Goal: Task Accomplishment & Management: Manage account settings

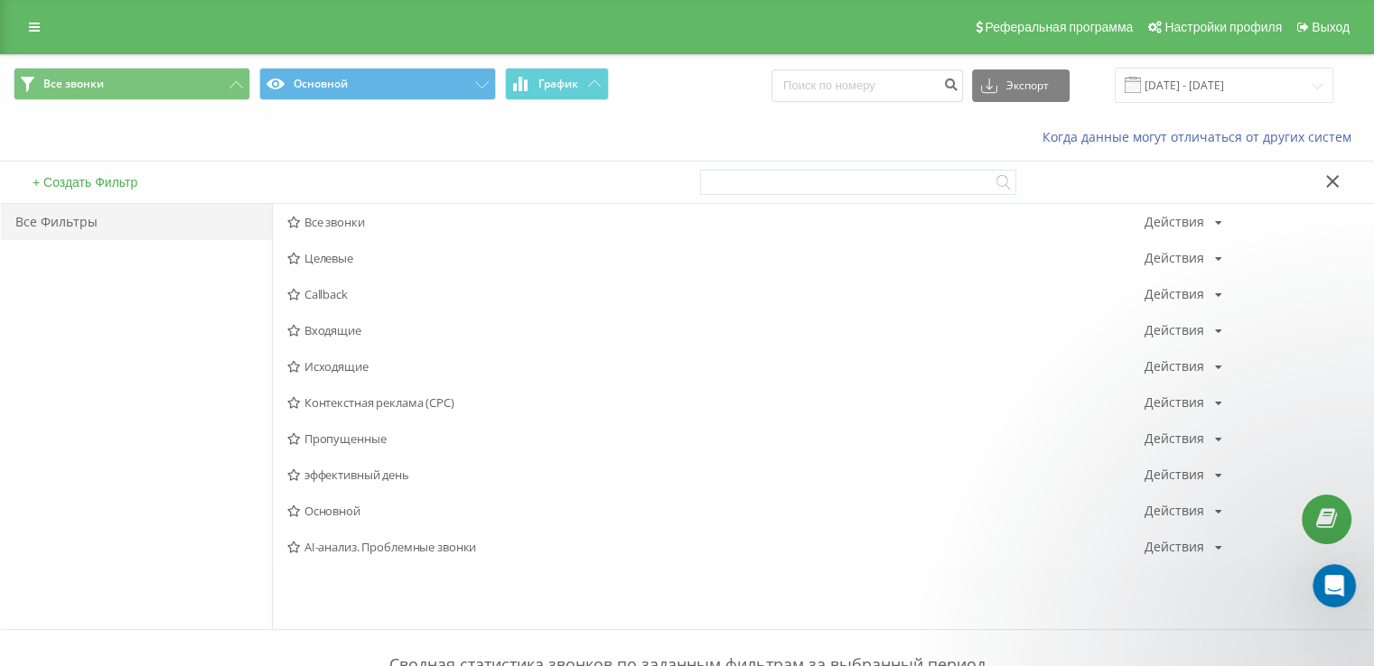
click at [15, 15] on div "Реферальная программа Настройки профиля Выход" at bounding box center [687, 27] width 1374 height 54
click at [27, 27] on link at bounding box center [34, 26] width 33 height 25
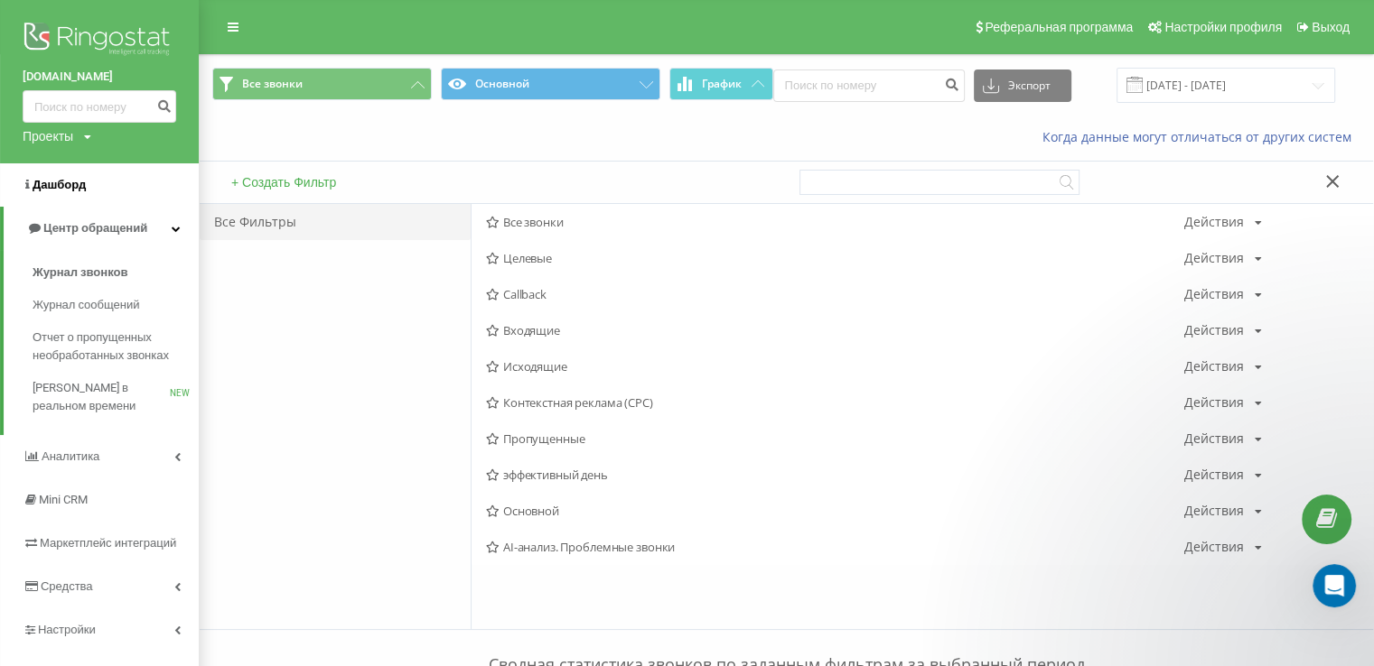
click at [60, 185] on span "Дашборд" at bounding box center [59, 185] width 53 height 14
click at [138, 239] on link "Центр обращений" at bounding box center [101, 228] width 195 height 43
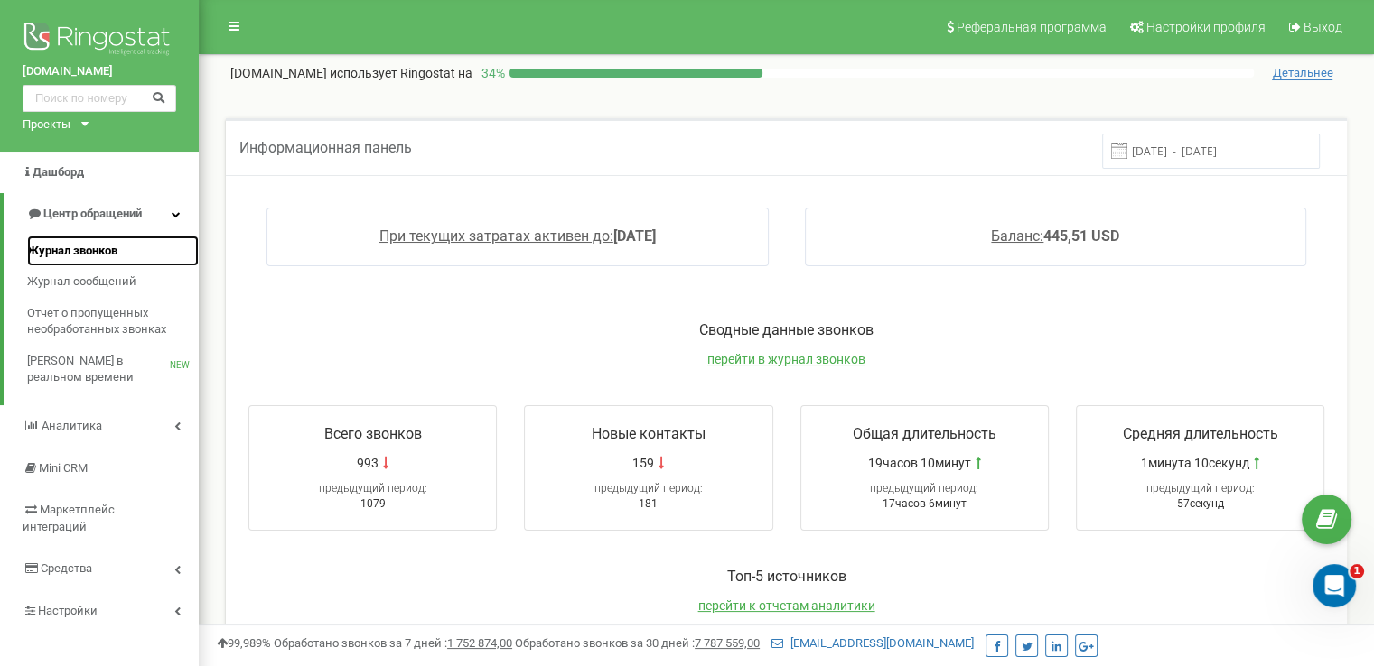
click at [102, 261] on link "Журнал звонков" at bounding box center [113, 252] width 172 height 32
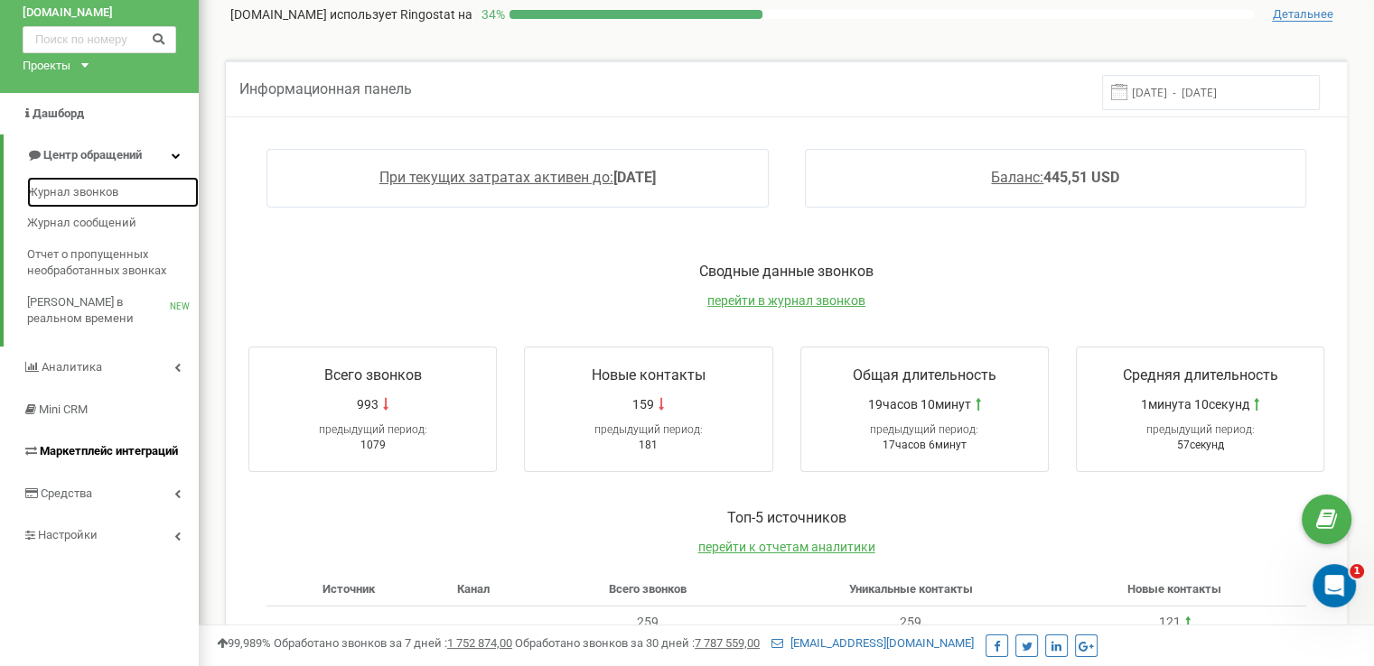
scroll to position [181, 0]
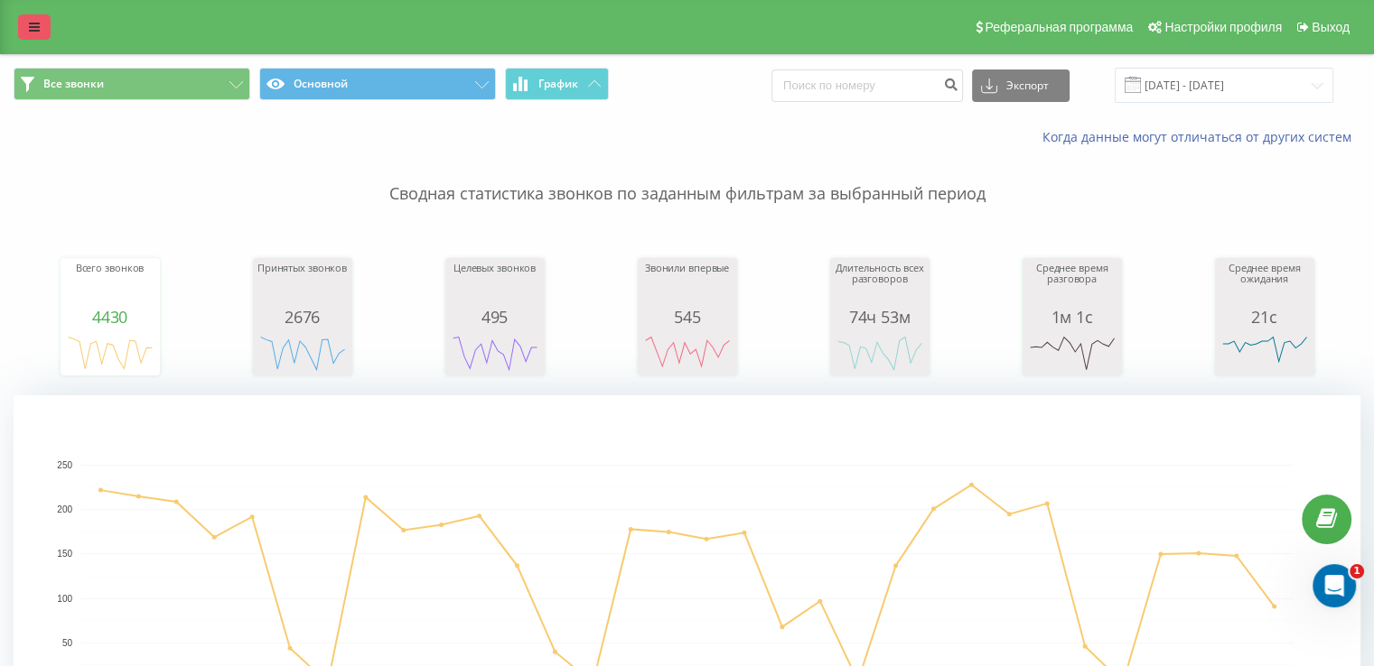
click at [34, 23] on icon at bounding box center [34, 27] width 11 height 13
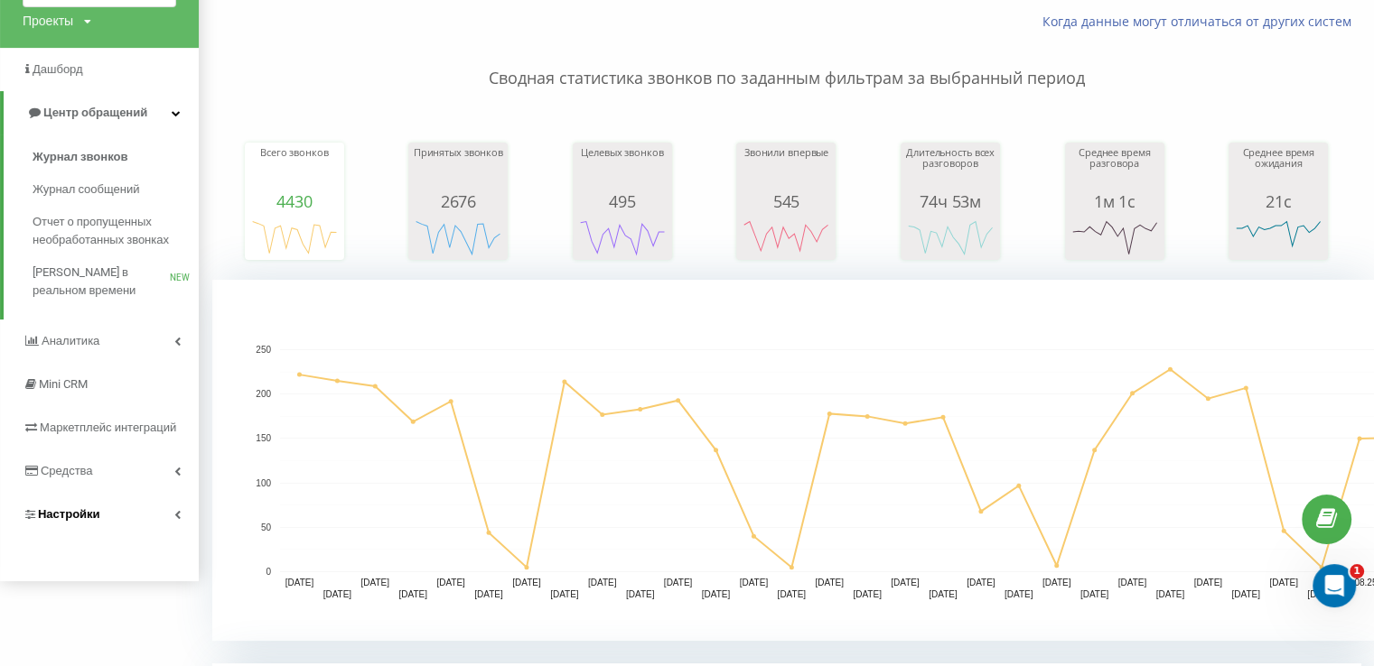
scroll to position [271, 0]
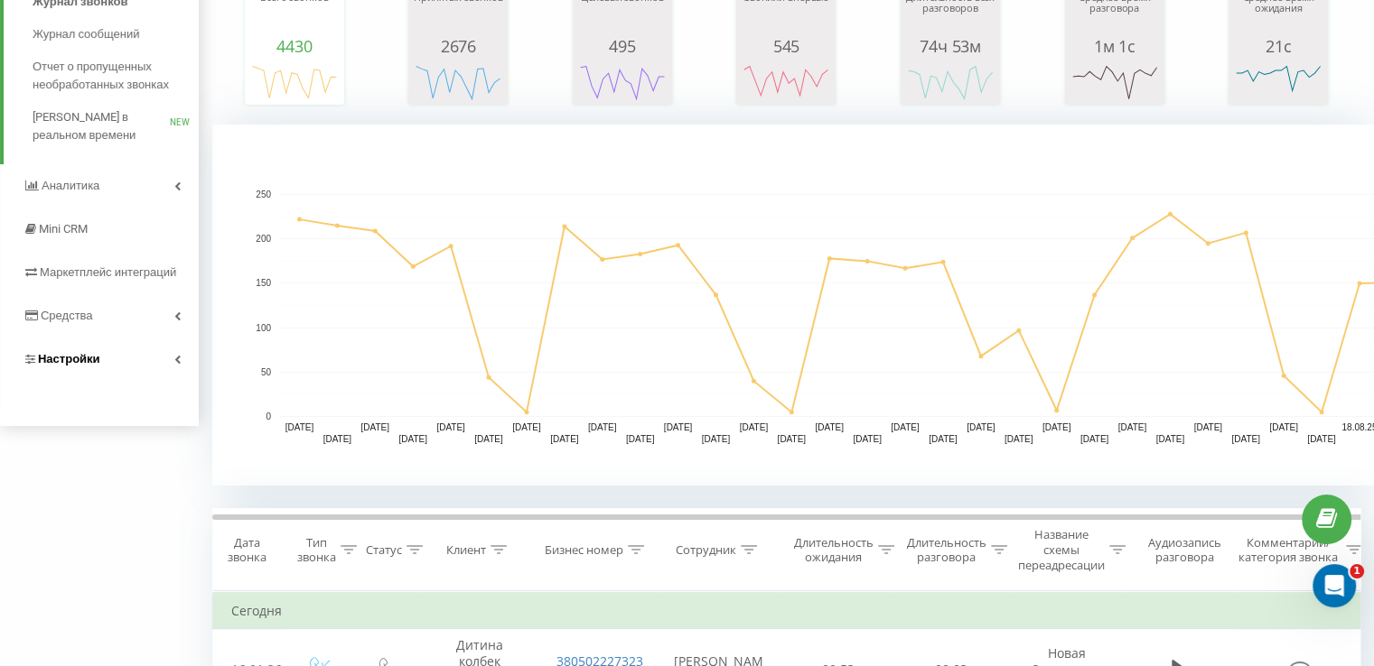
click at [172, 366] on link "Настройки" at bounding box center [99, 359] width 199 height 43
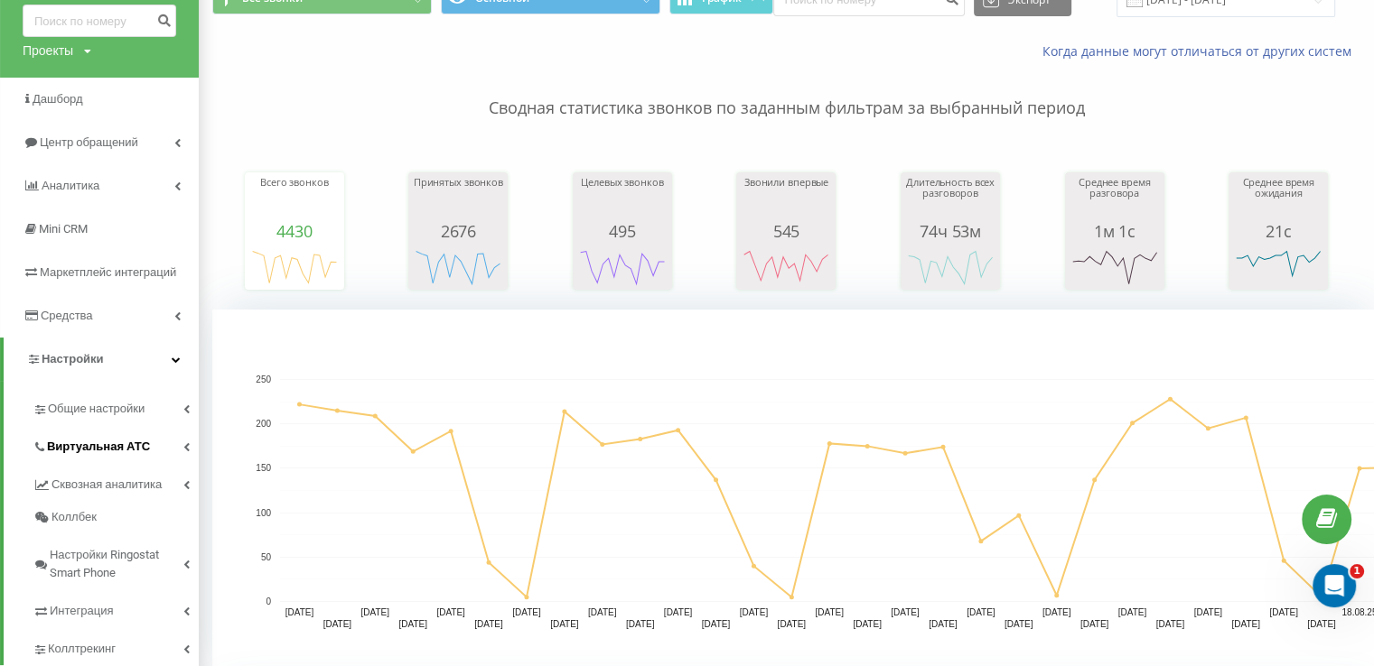
click at [172, 443] on link "Виртуальная АТС" at bounding box center [116, 444] width 166 height 38
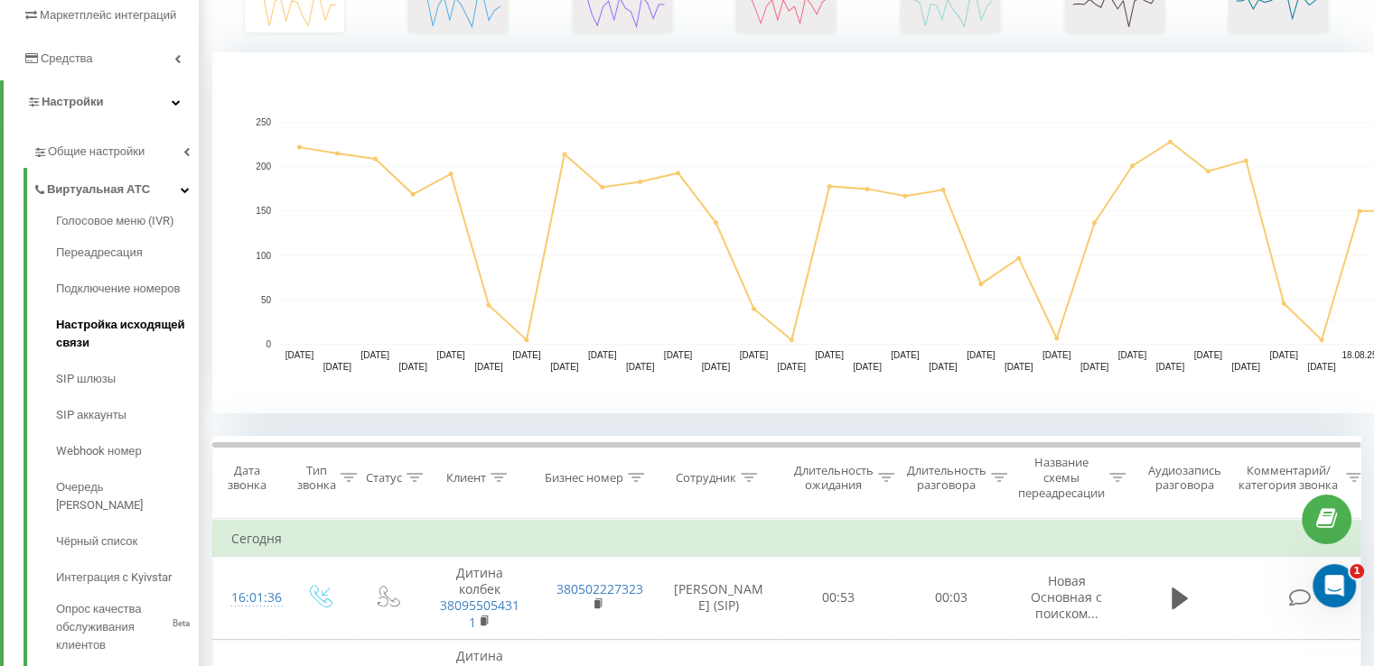
scroll to position [447, 0]
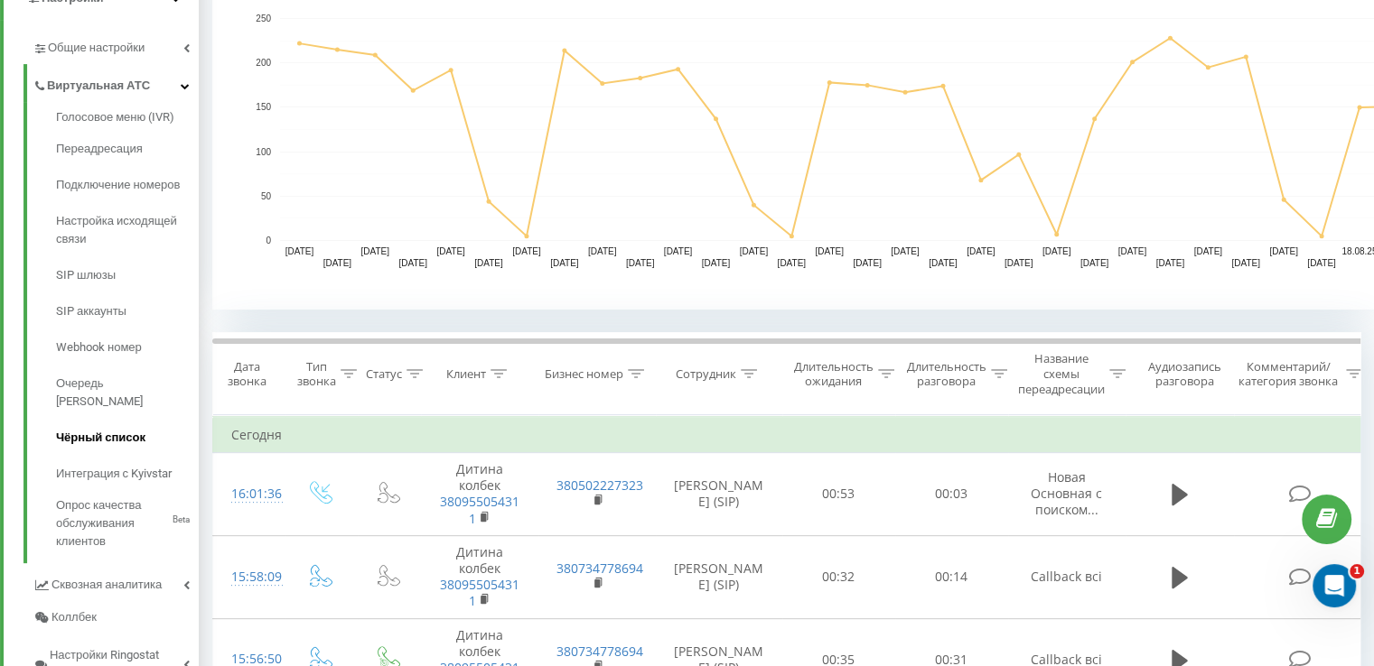
click at [123, 429] on span "Чёрный список" at bounding box center [100, 438] width 89 height 18
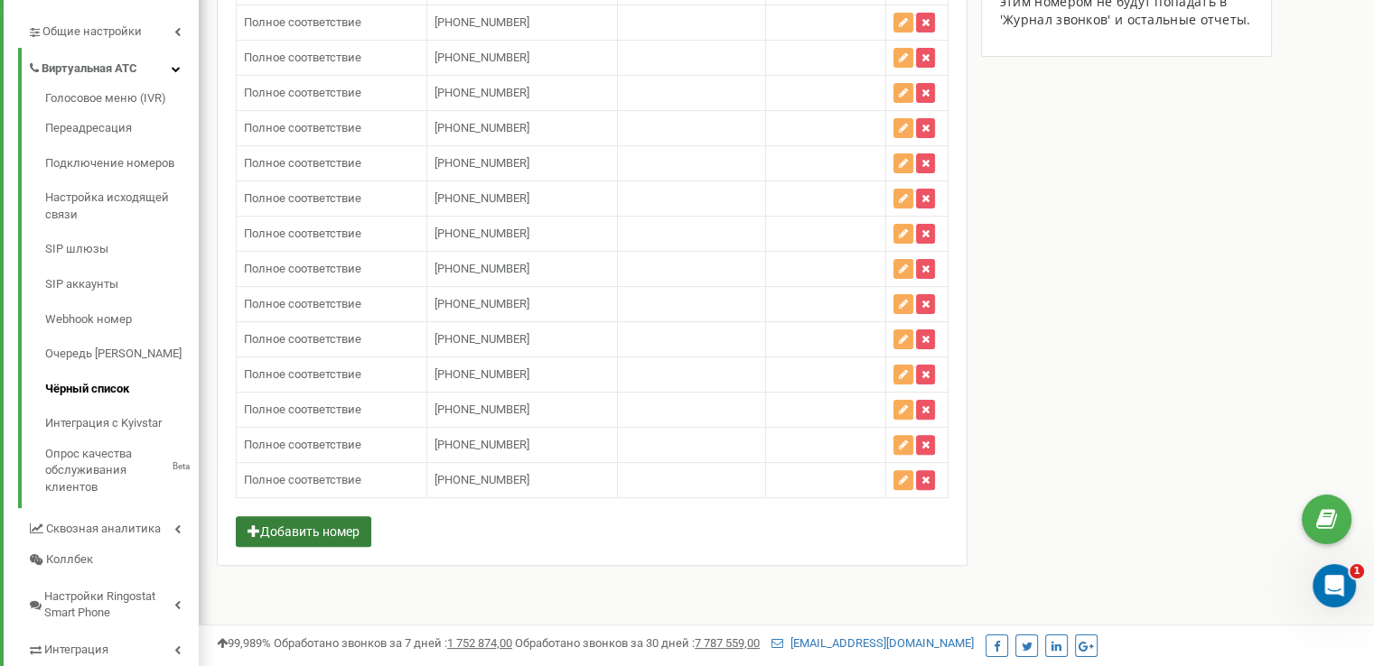
click at [308, 517] on button "Добавить номер" at bounding box center [303, 532] width 135 height 31
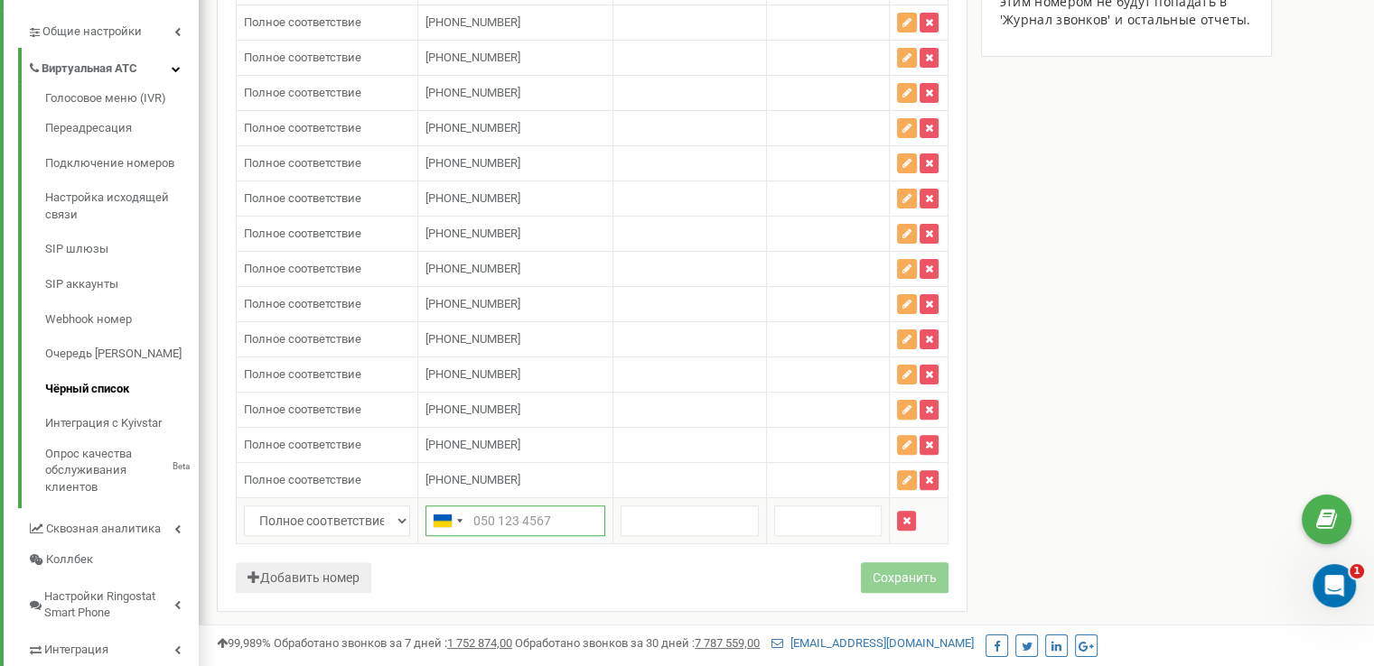
click at [553, 511] on input "text" at bounding box center [515, 521] width 180 height 31
paste input "0 95 505 4311"
type input "0 95 505 4311"
click at [891, 572] on button "Сохранить" at bounding box center [905, 578] width 88 height 31
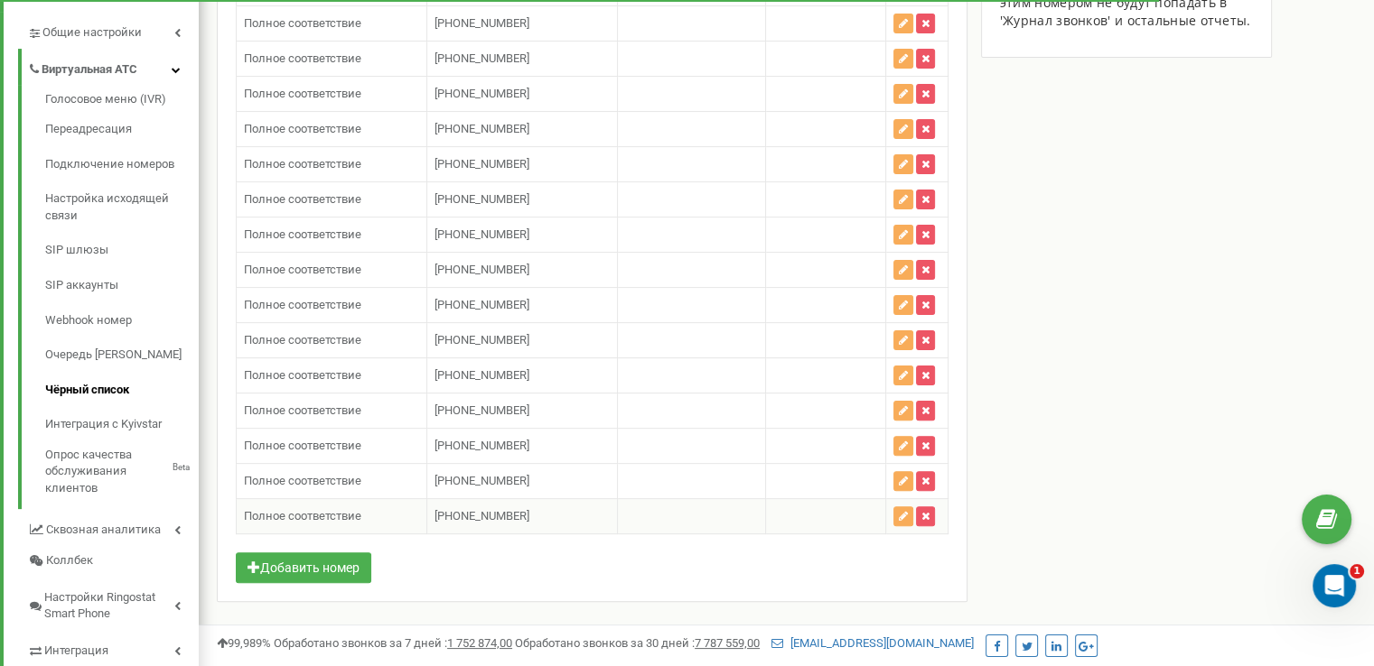
scroll to position [517, 0]
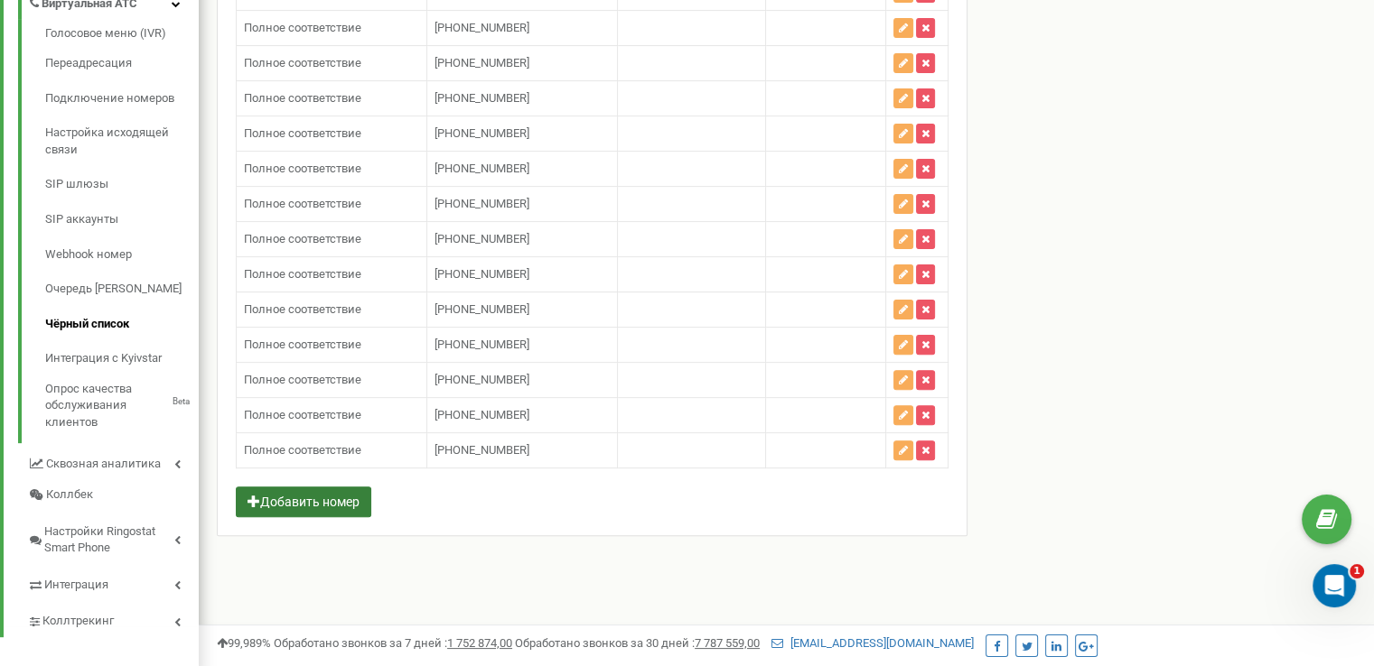
click at [330, 487] on button "Добавить номер" at bounding box center [303, 502] width 135 height 31
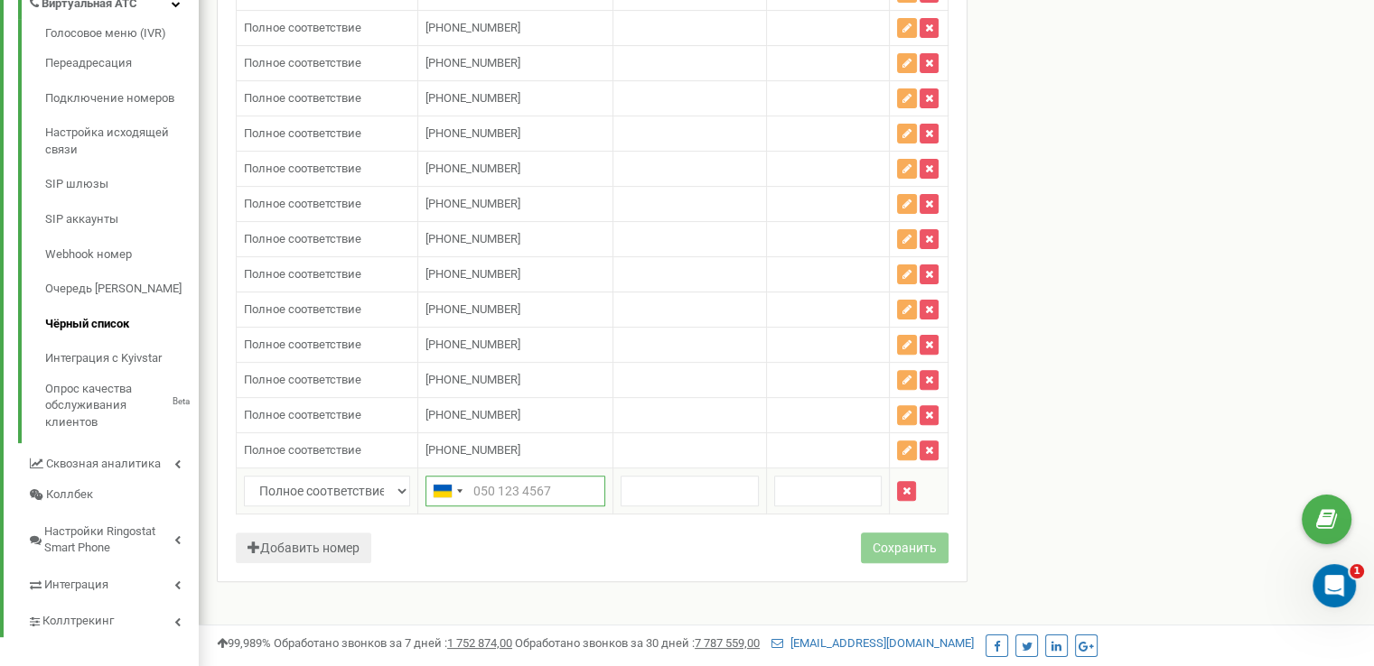
click at [484, 481] on input "text" at bounding box center [515, 491] width 180 height 31
paste input "0 95 505 4311"
type input "380 95 505 4311"
click at [897, 533] on button "Сохранить" at bounding box center [905, 548] width 88 height 31
